Goal: Task Accomplishment & Management: Manage account settings

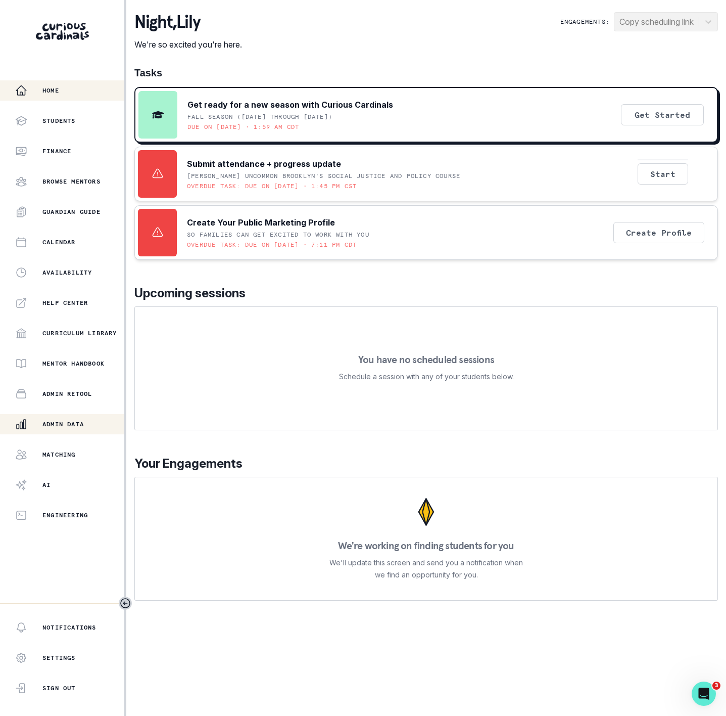
click at [66, 415] on button "Admin Data" at bounding box center [62, 424] width 124 height 20
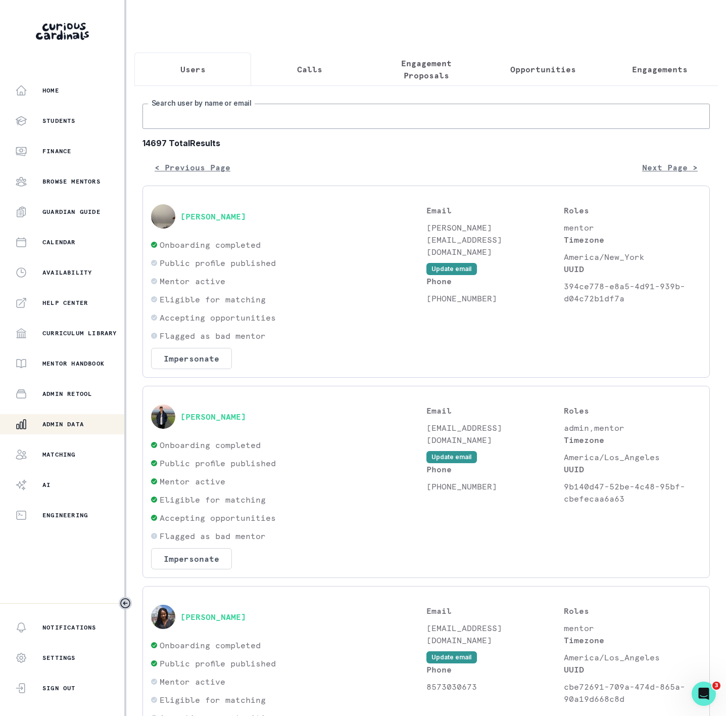
click at [238, 128] on input "Search user by name or email" at bounding box center [427, 116] width 568 height 25
type input "[PERSON_NAME]"
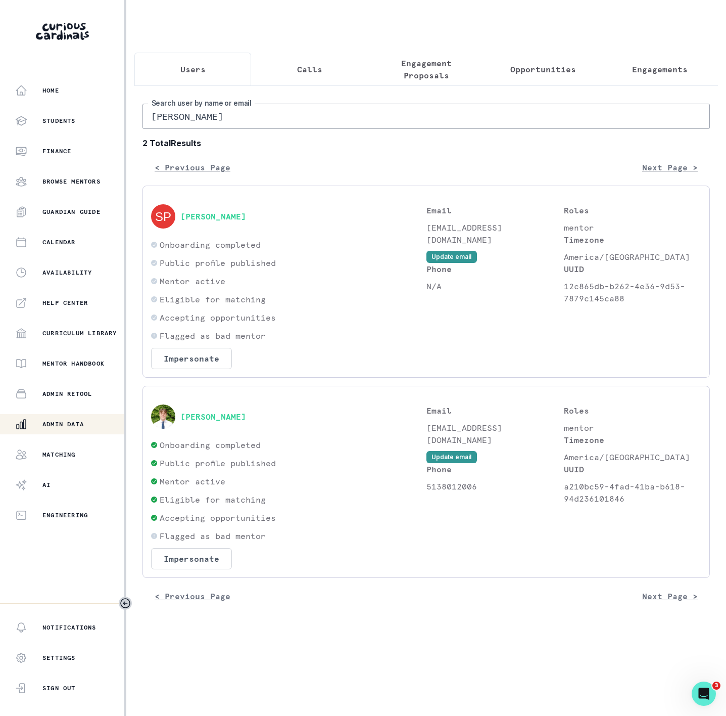
click at [463, 463] on div "Email [EMAIL_ADDRESS][DOMAIN_NAME] Update email" at bounding box center [495, 433] width 137 height 59
click at [463, 463] on button "Update email" at bounding box center [452, 457] width 51 height 12
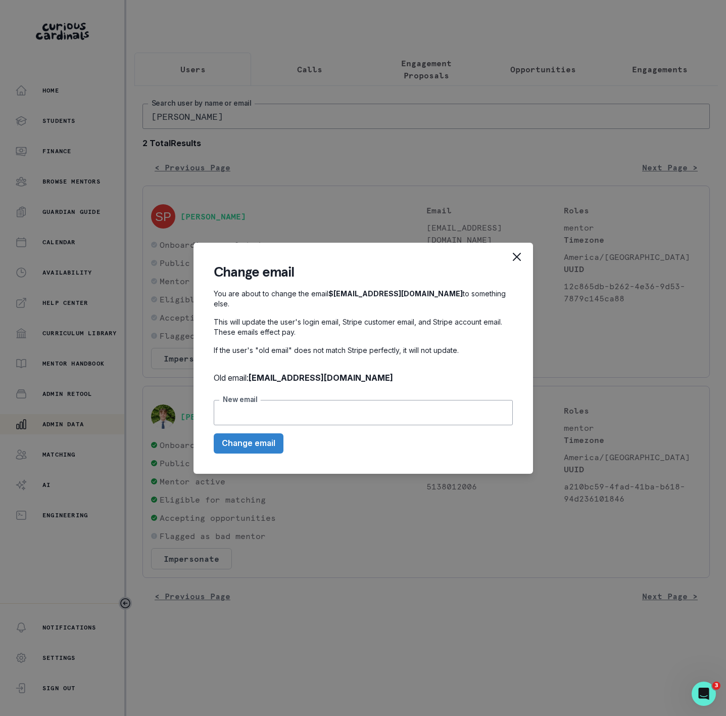
click at [332, 405] on input "New email" at bounding box center [363, 412] width 299 height 25
paste input "[EMAIL_ADDRESS][DOMAIN_NAME]"
type input "[EMAIL_ADDRESS][DOMAIN_NAME]"
click at [261, 440] on button "Change email" at bounding box center [249, 443] width 70 height 20
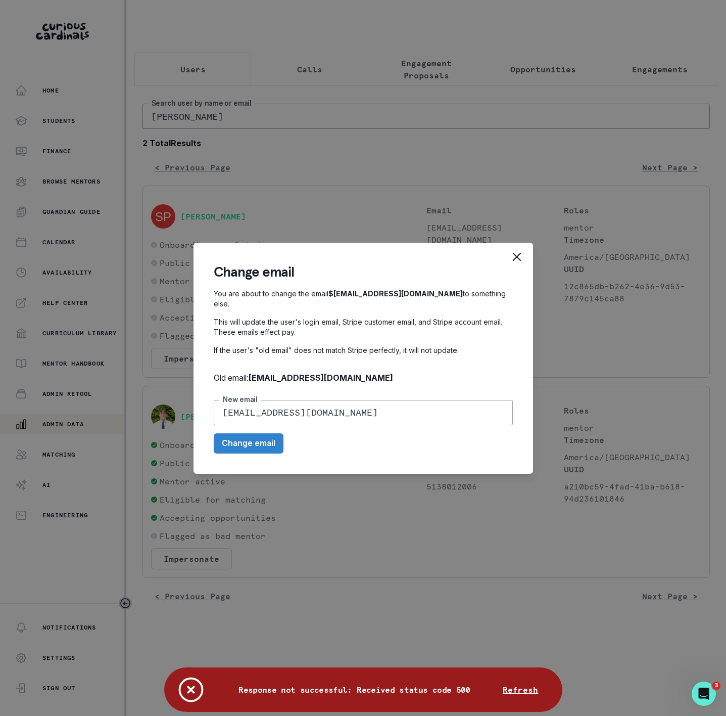
click at [334, 487] on div "Change email You are about to change the email $ [EMAIL_ADDRESS][DOMAIN_NAME] t…" at bounding box center [363, 358] width 726 height 716
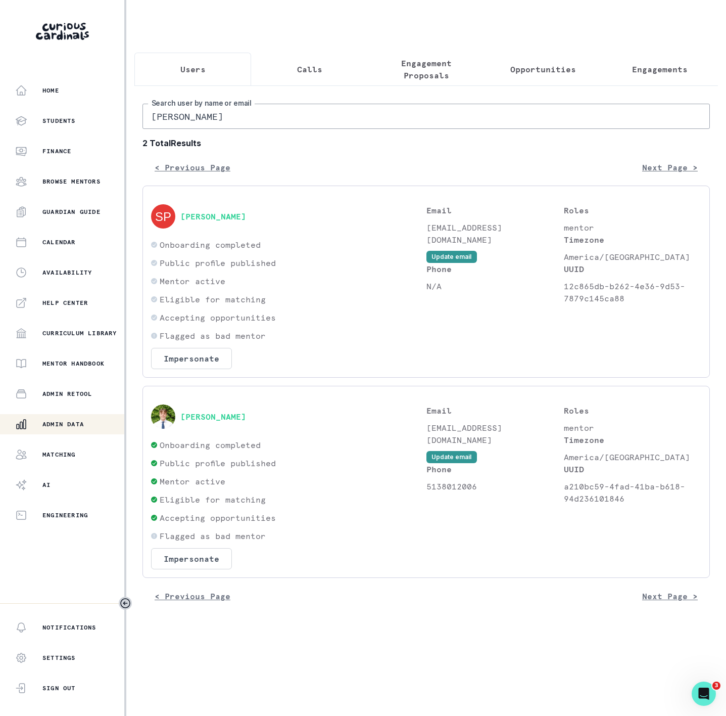
click at [241, 118] on input "[PERSON_NAME]" at bounding box center [427, 116] width 568 height 25
click at [446, 463] on button "Update email" at bounding box center [452, 457] width 51 height 12
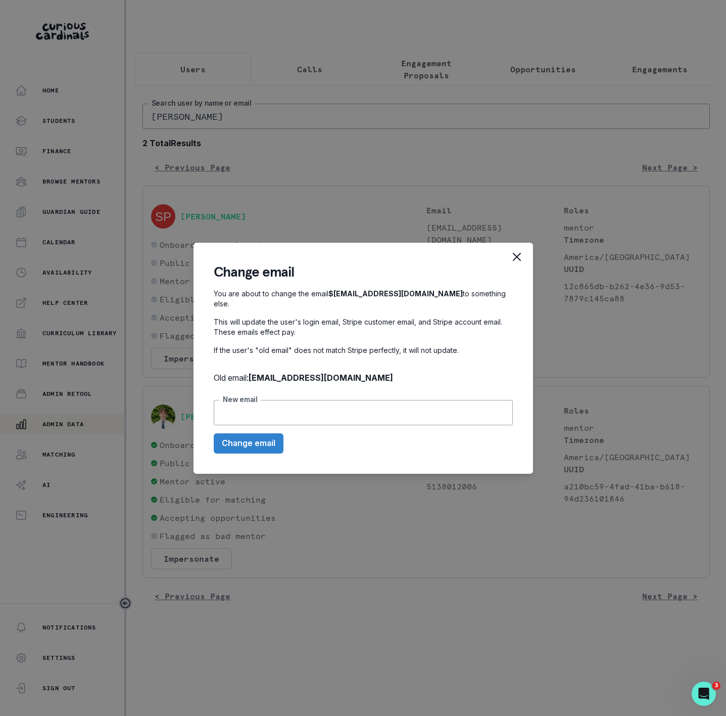
click at [302, 405] on input "New email" at bounding box center [363, 412] width 299 height 25
paste input "[EMAIL_ADDRESS][DOMAIN_NAME]"
type input "[EMAIL_ADDRESS][DOMAIN_NAME]"
click at [270, 445] on button "Change email" at bounding box center [249, 443] width 70 height 20
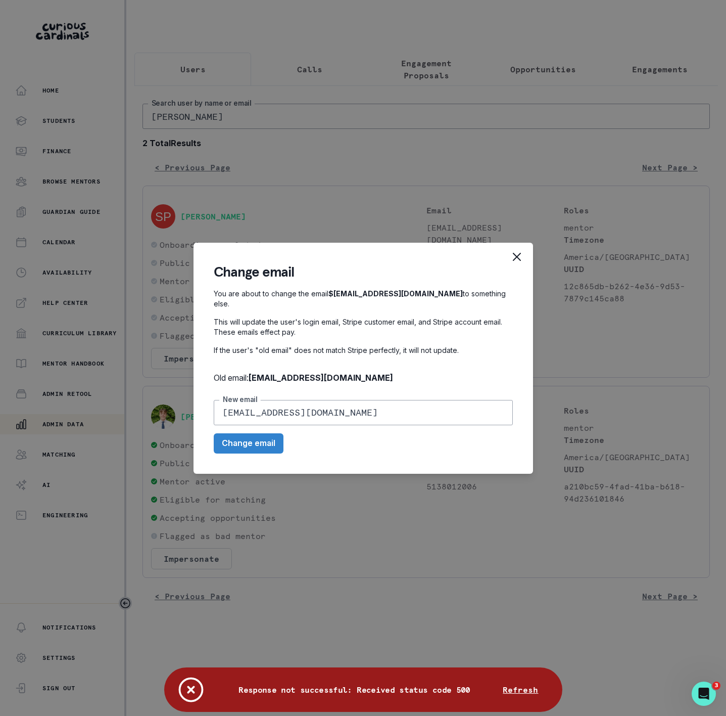
click at [586, 562] on div "Change email You are about to change the email $ [EMAIL_ADDRESS][DOMAIN_NAME] t…" at bounding box center [363, 358] width 726 height 716
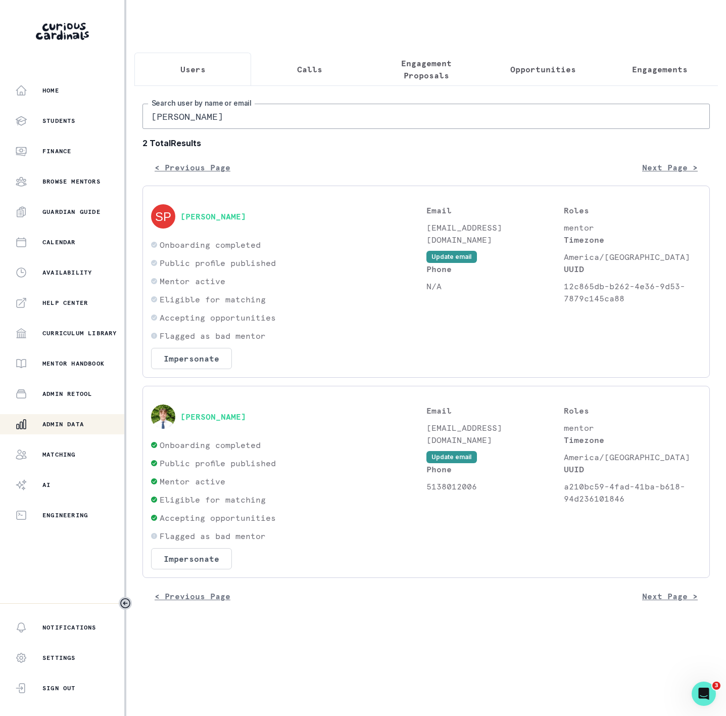
click at [264, 129] on input "[PERSON_NAME]" at bounding box center [427, 116] width 568 height 25
